Goal: Check status: Check status

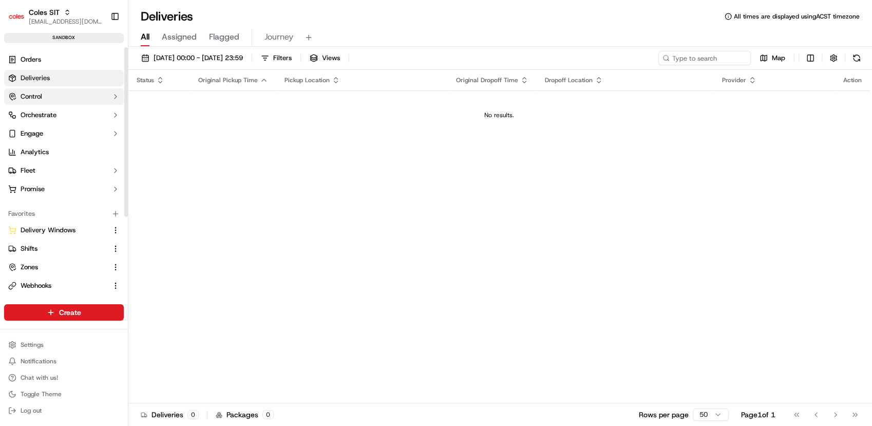
click at [104, 100] on button "Control" at bounding box center [64, 96] width 120 height 16
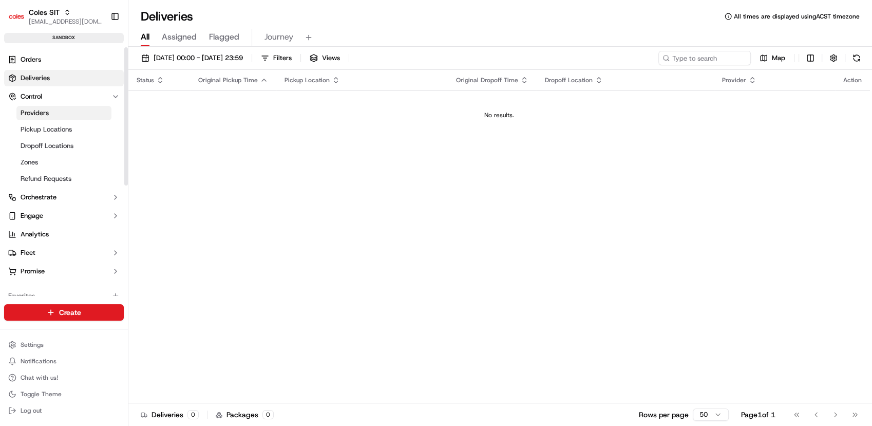
click at [76, 113] on link "Providers" at bounding box center [63, 113] width 95 height 14
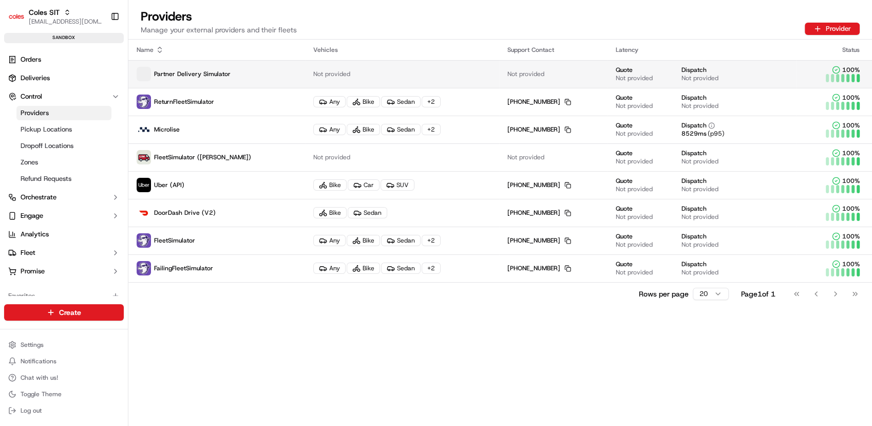
click at [225, 76] on span "Partner Delivery Simulator" at bounding box center [192, 74] width 77 height 8
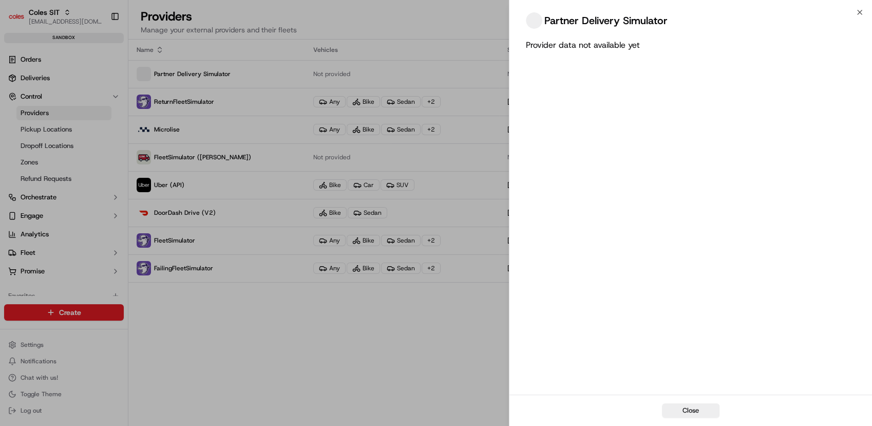
click at [537, 23] on span at bounding box center [534, 20] width 16 height 16
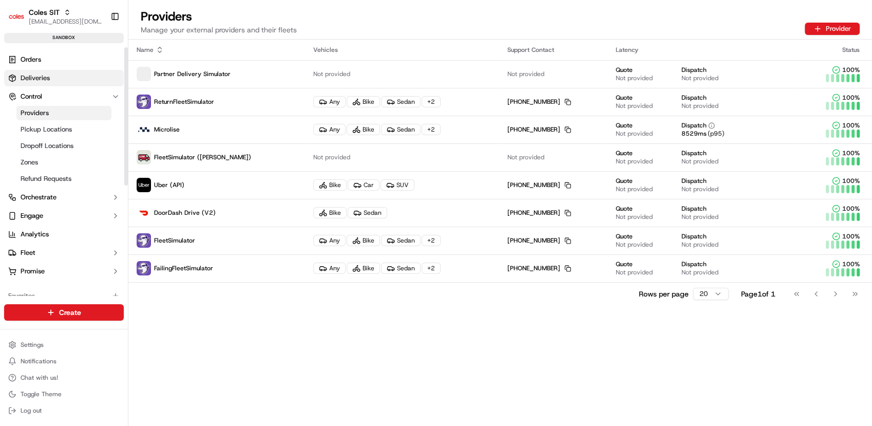
click at [45, 74] on span "Deliveries" at bounding box center [35, 77] width 29 height 9
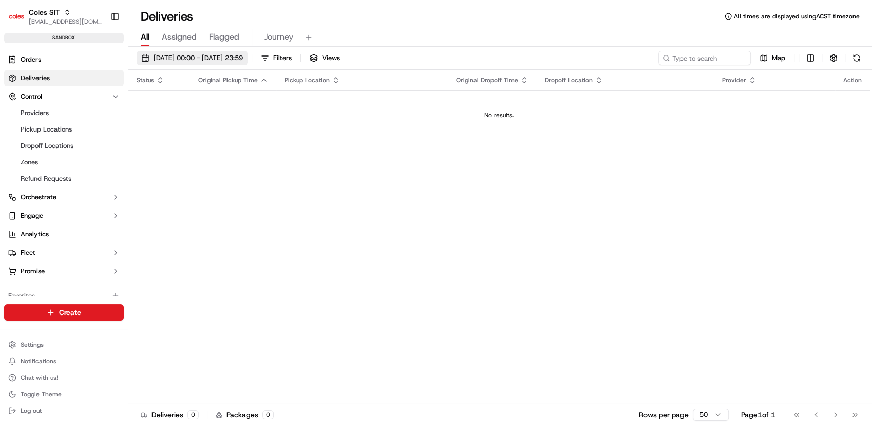
click at [210, 51] on button "[DATE] 00:00 - [DATE] 23:59" at bounding box center [192, 58] width 111 height 14
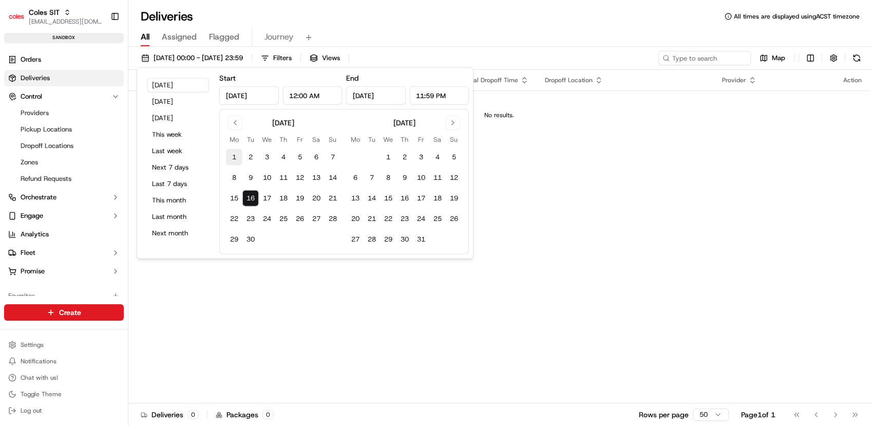
click at [236, 153] on button "1" at bounding box center [234, 157] width 16 height 16
type input "[DATE]"
click at [250, 199] on button "16" at bounding box center [250, 198] width 16 height 16
type input "[DATE]"
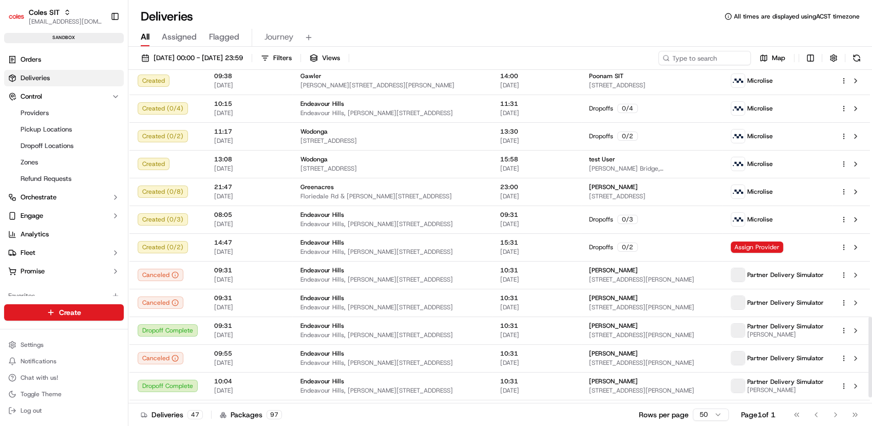
scroll to position [1046, 0]
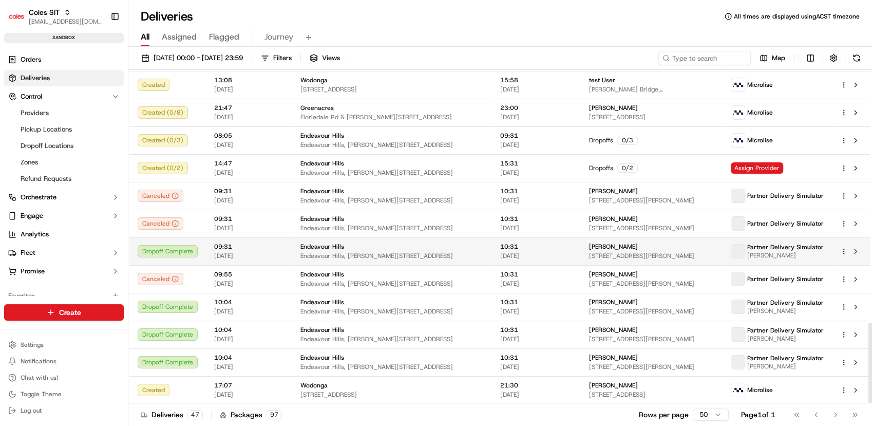
click at [843, 249] on html "Coles SIT [EMAIL_ADDRESS][DOMAIN_NAME] Toggle Sidebar sandbox Orders Deliveries…" at bounding box center [436, 213] width 872 height 426
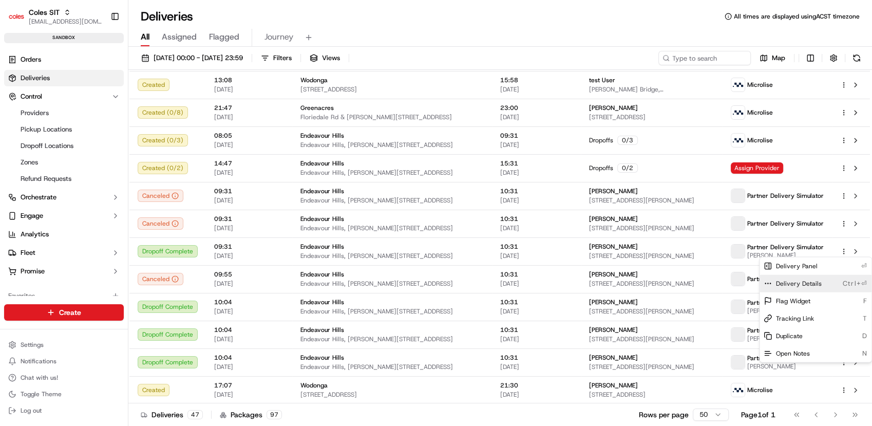
click at [820, 284] on div "Delivery Details Ctrl+⏎" at bounding box center [816, 283] width 112 height 17
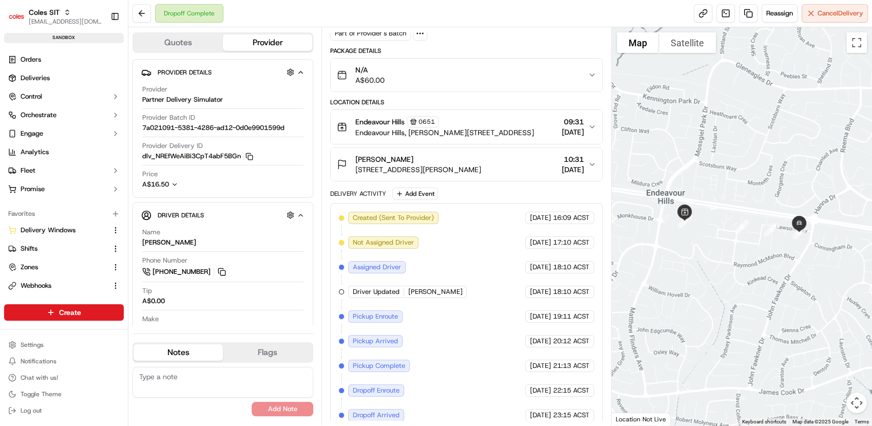
scroll to position [93, 0]
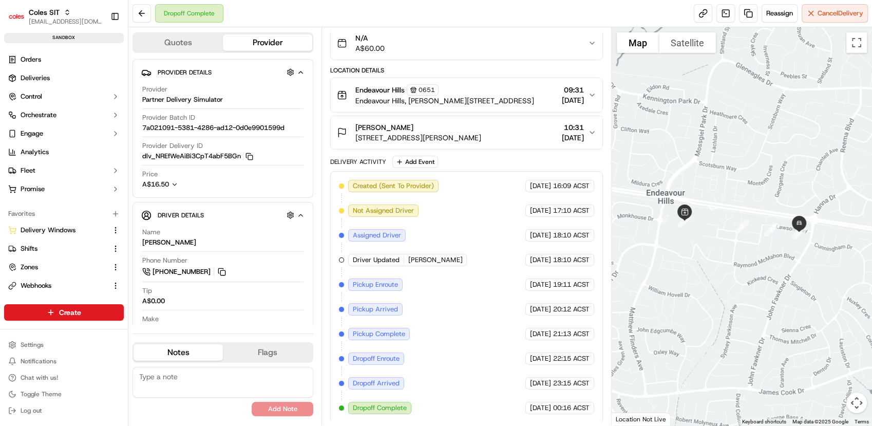
click at [579, 122] on span "10:31" at bounding box center [573, 127] width 22 height 10
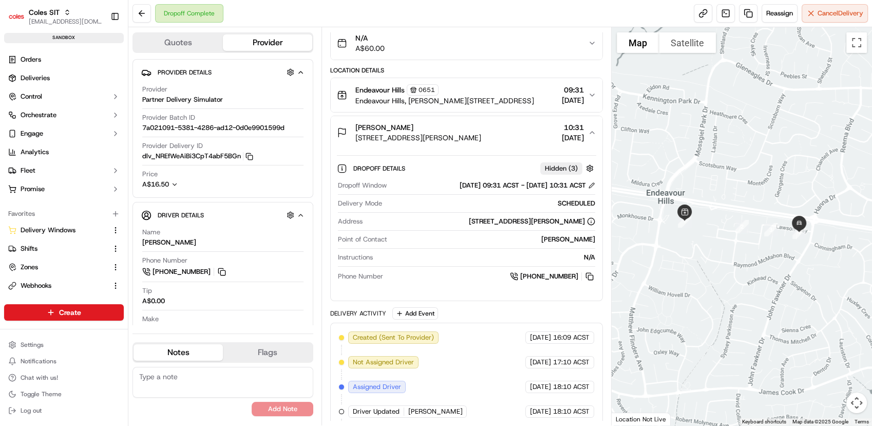
click at [579, 122] on span "10:31" at bounding box center [573, 127] width 22 height 10
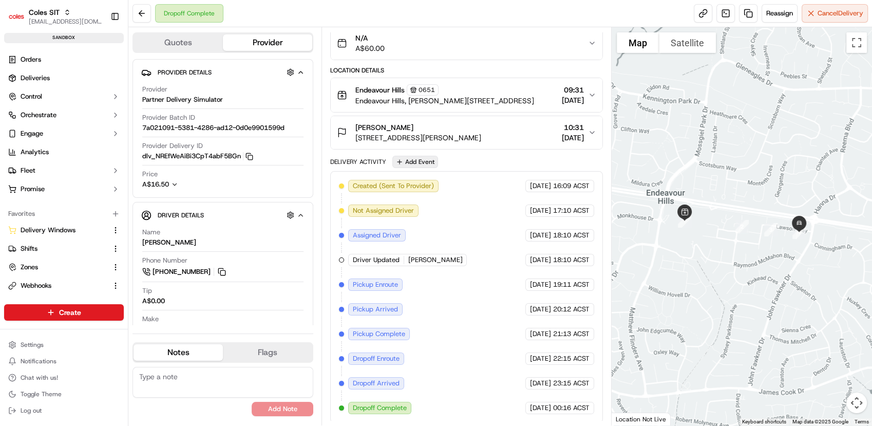
click at [401, 160] on button "Add Event" at bounding box center [415, 162] width 46 height 12
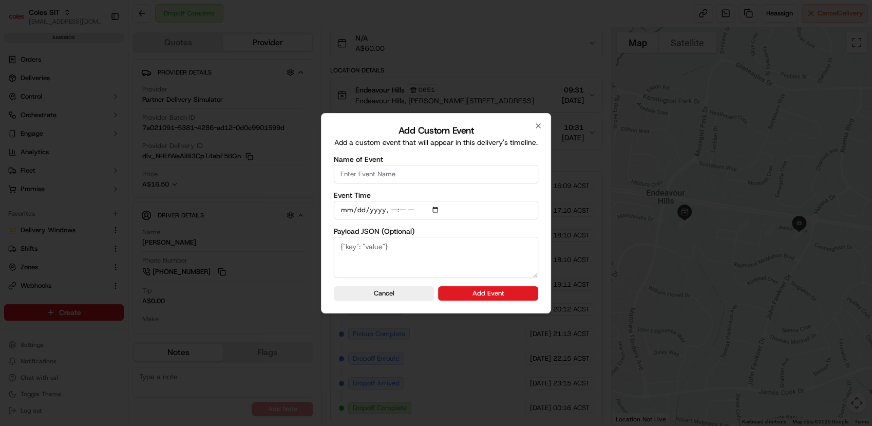
click at [401, 173] on input "Name of Event" at bounding box center [436, 174] width 204 height 18
type input "sdaasdsdsad"
click at [381, 295] on button "Cancel" at bounding box center [384, 293] width 100 height 14
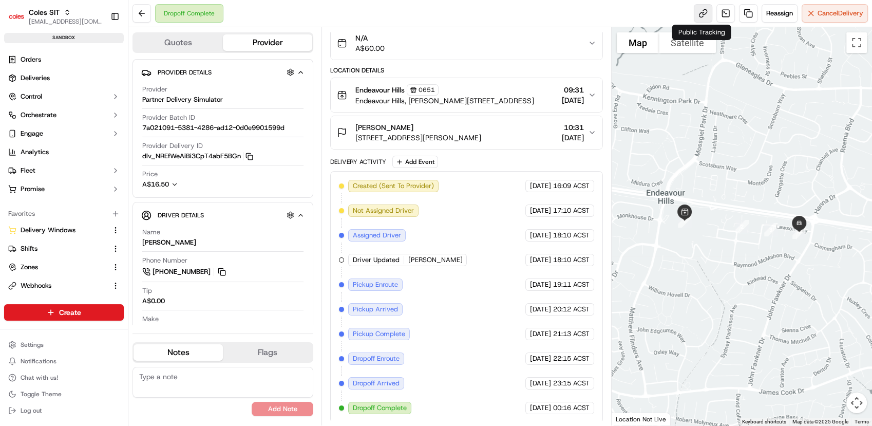
click at [705, 14] on link at bounding box center [703, 13] width 18 height 18
